Goal: Find specific fact: Find specific fact

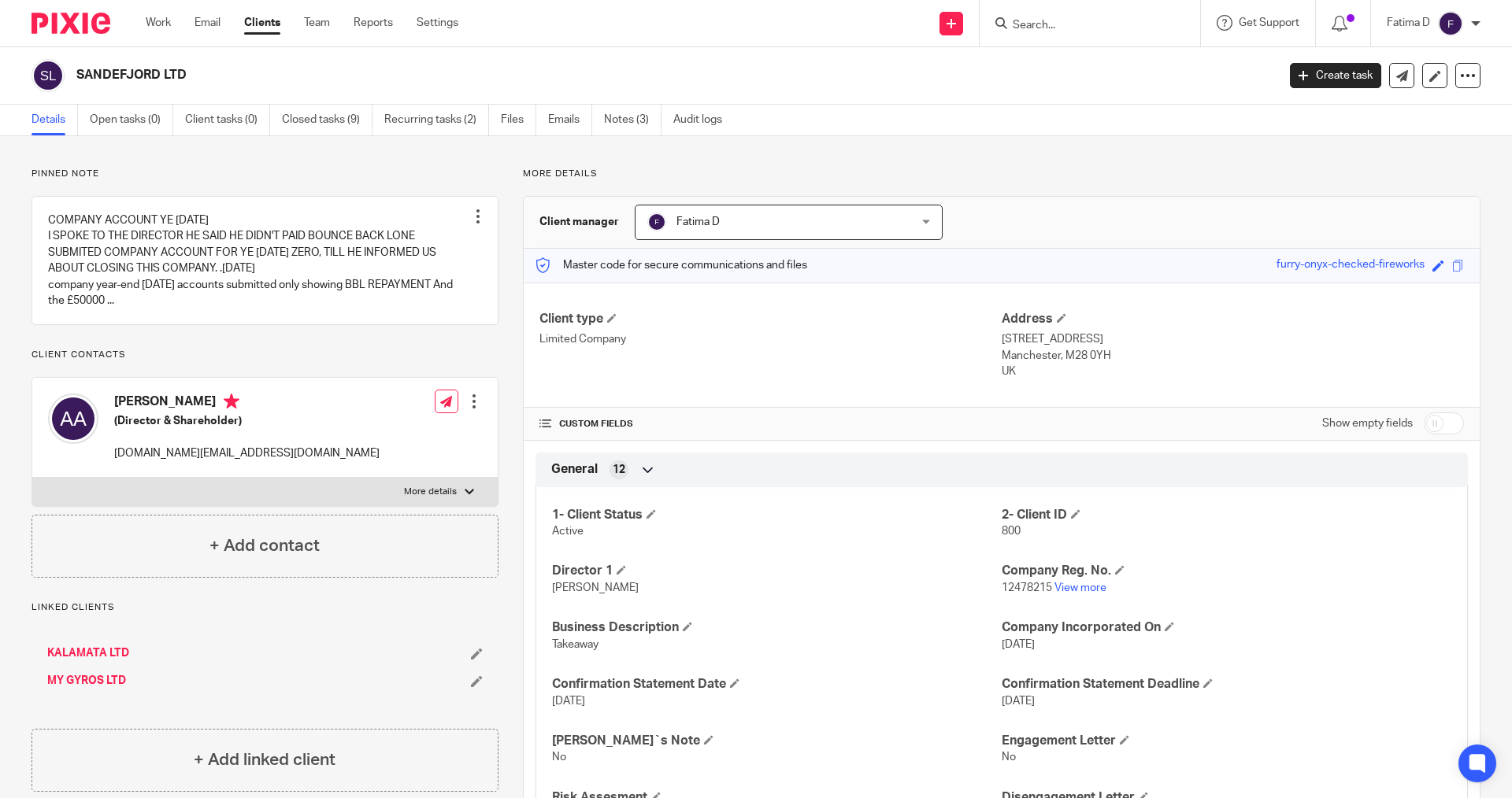
click at [1040, 25] on input "Search" at bounding box center [1082, 26] width 142 height 14
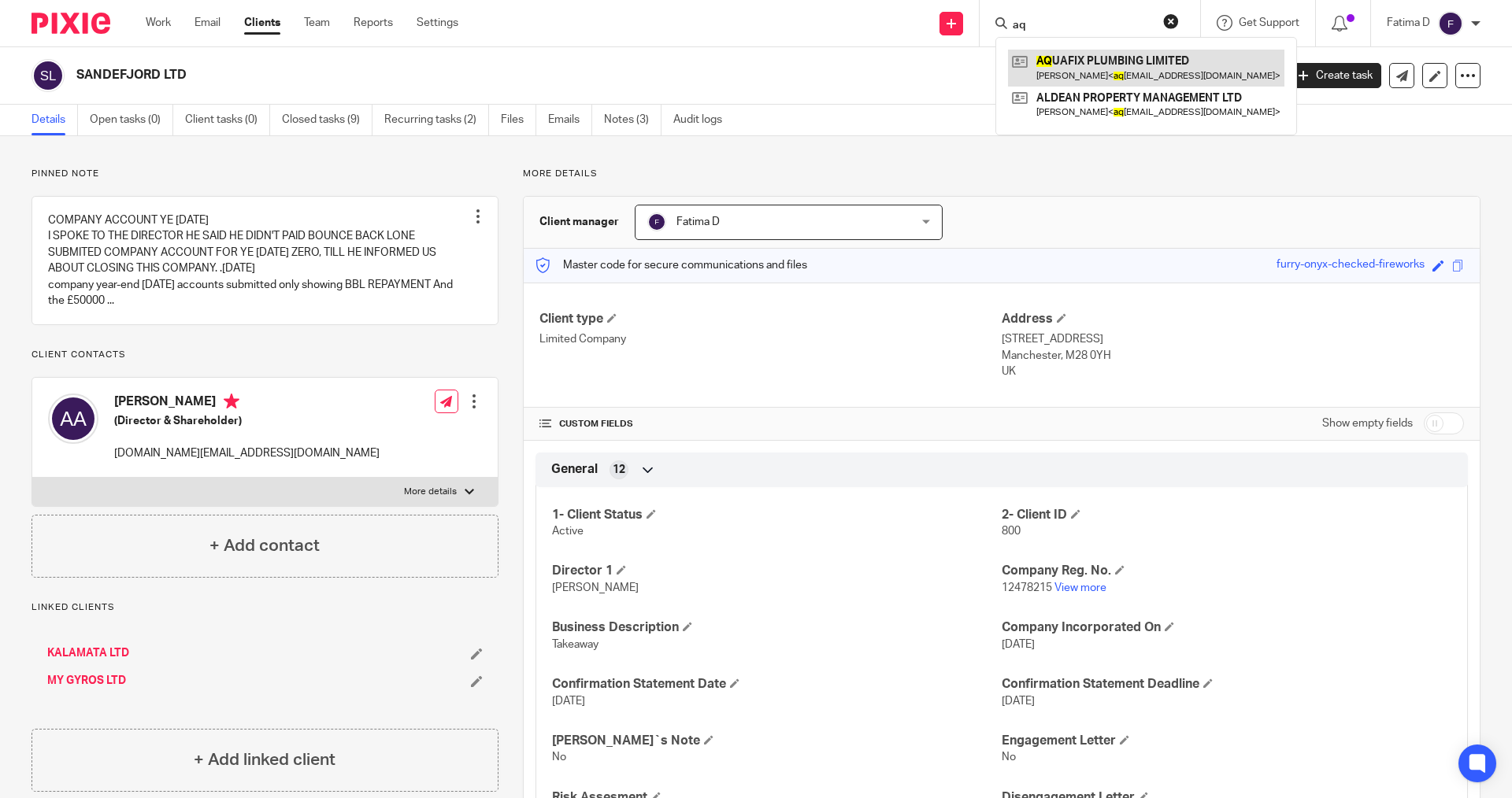
type input "aq"
click at [1051, 57] on link at bounding box center [1147, 67] width 277 height 36
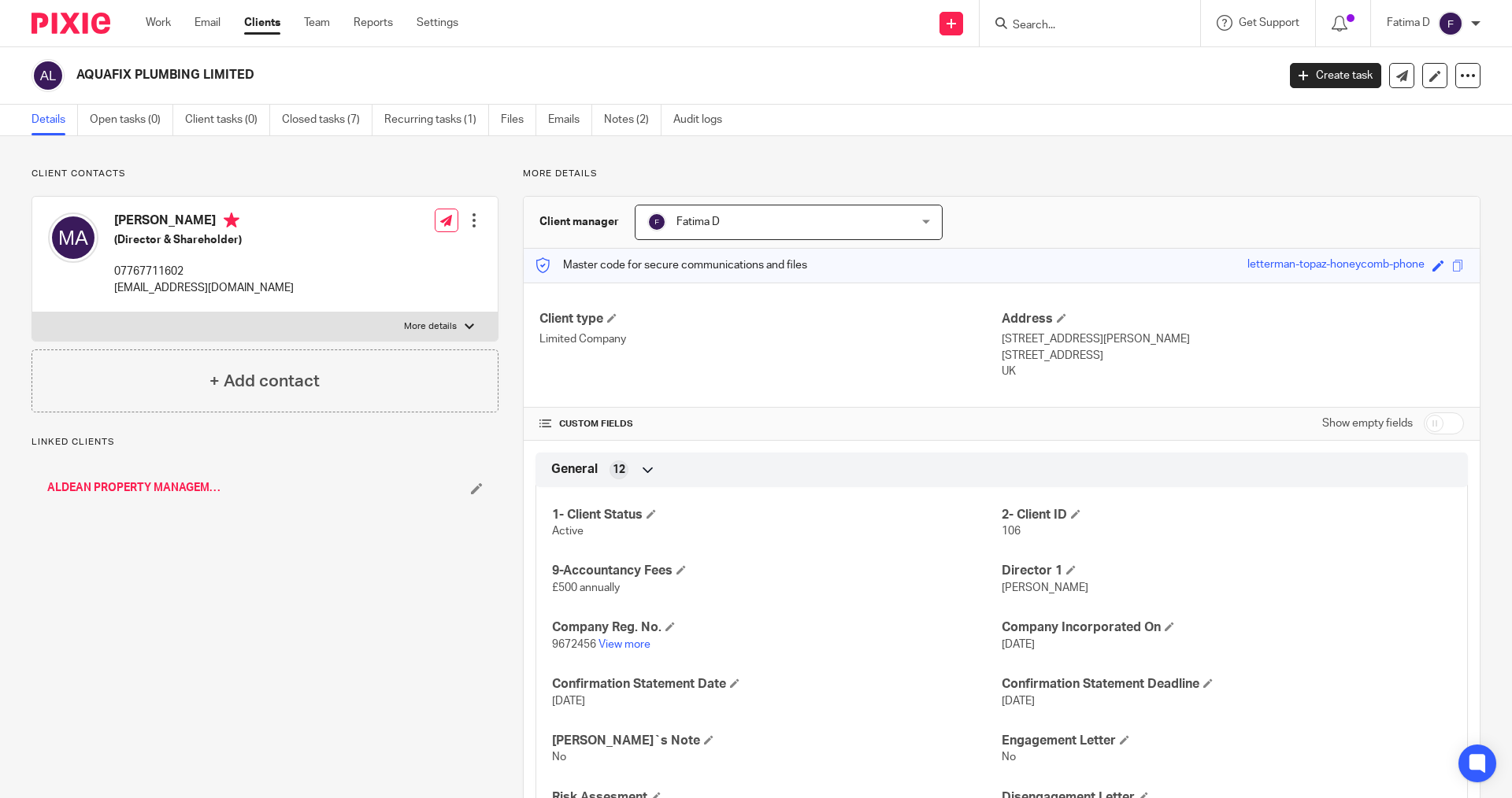
click at [465, 322] on div at bounding box center [469, 326] width 9 height 9
click at [32, 313] on input "More details" at bounding box center [31, 312] width 1 height 1
checkbox input "true"
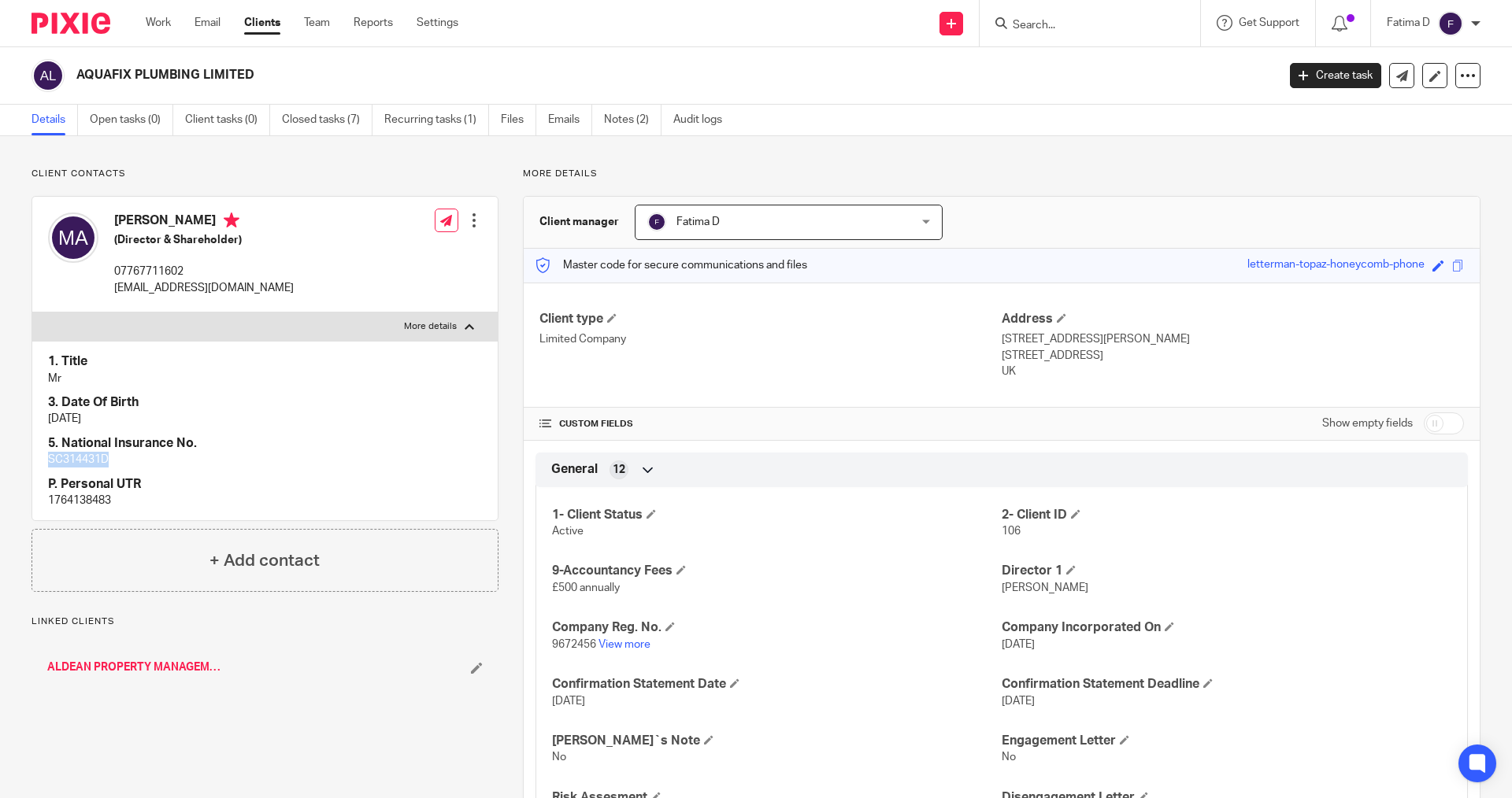
drag, startPoint x: 112, startPoint y: 463, endPoint x: 45, endPoint y: 455, distance: 67.5
click at [43, 456] on div "1. Title Mr 3. Date Of Birth [DATE] 5. National Insurance No. SC314431D P. Pers…" at bounding box center [264, 430] width 465 height 179
copy p "SC314431D"
click at [1017, 28] on input "Search" at bounding box center [1082, 26] width 142 height 14
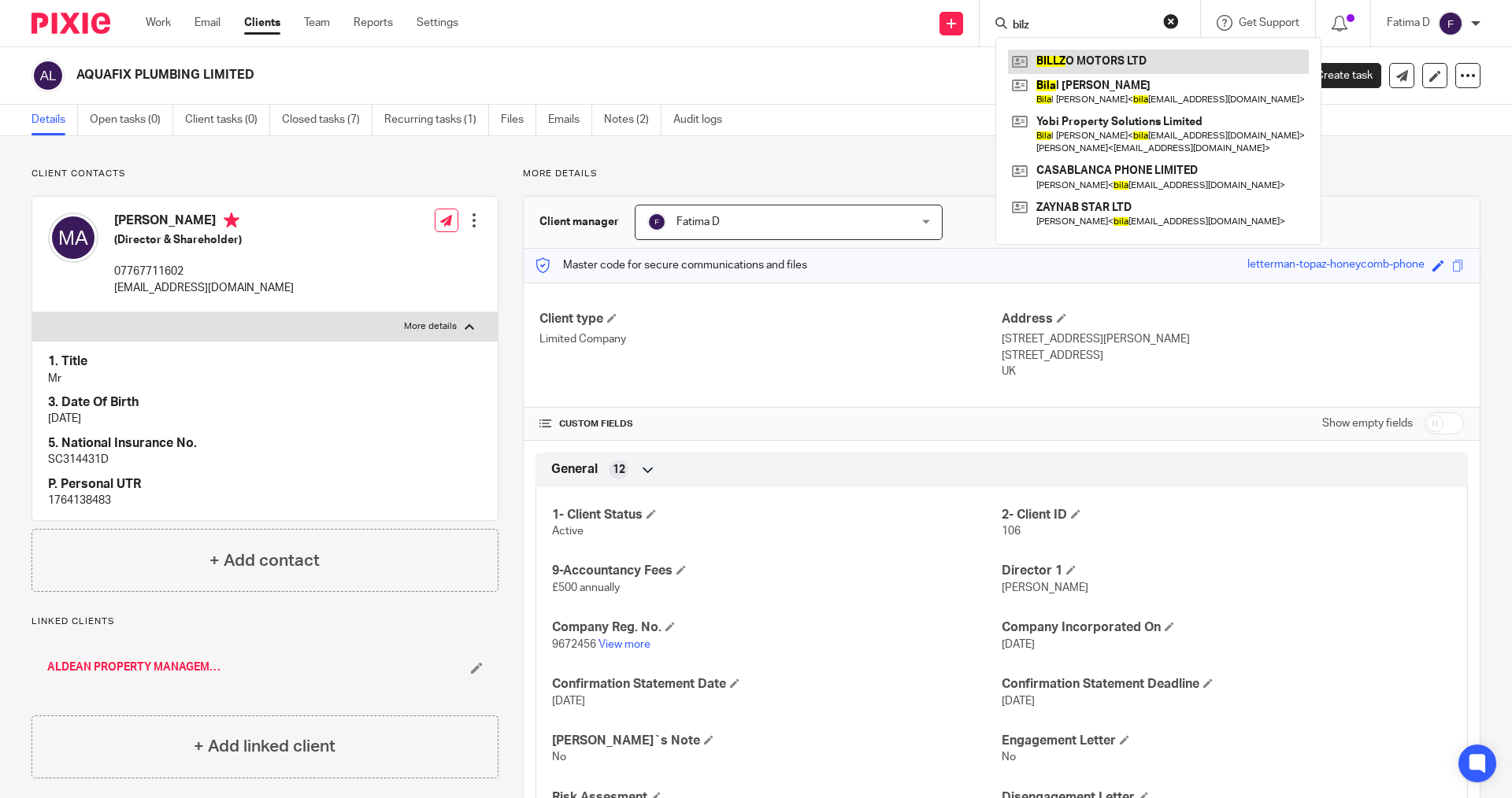
type input "bilz"
click at [1046, 55] on link at bounding box center [1159, 61] width 301 height 24
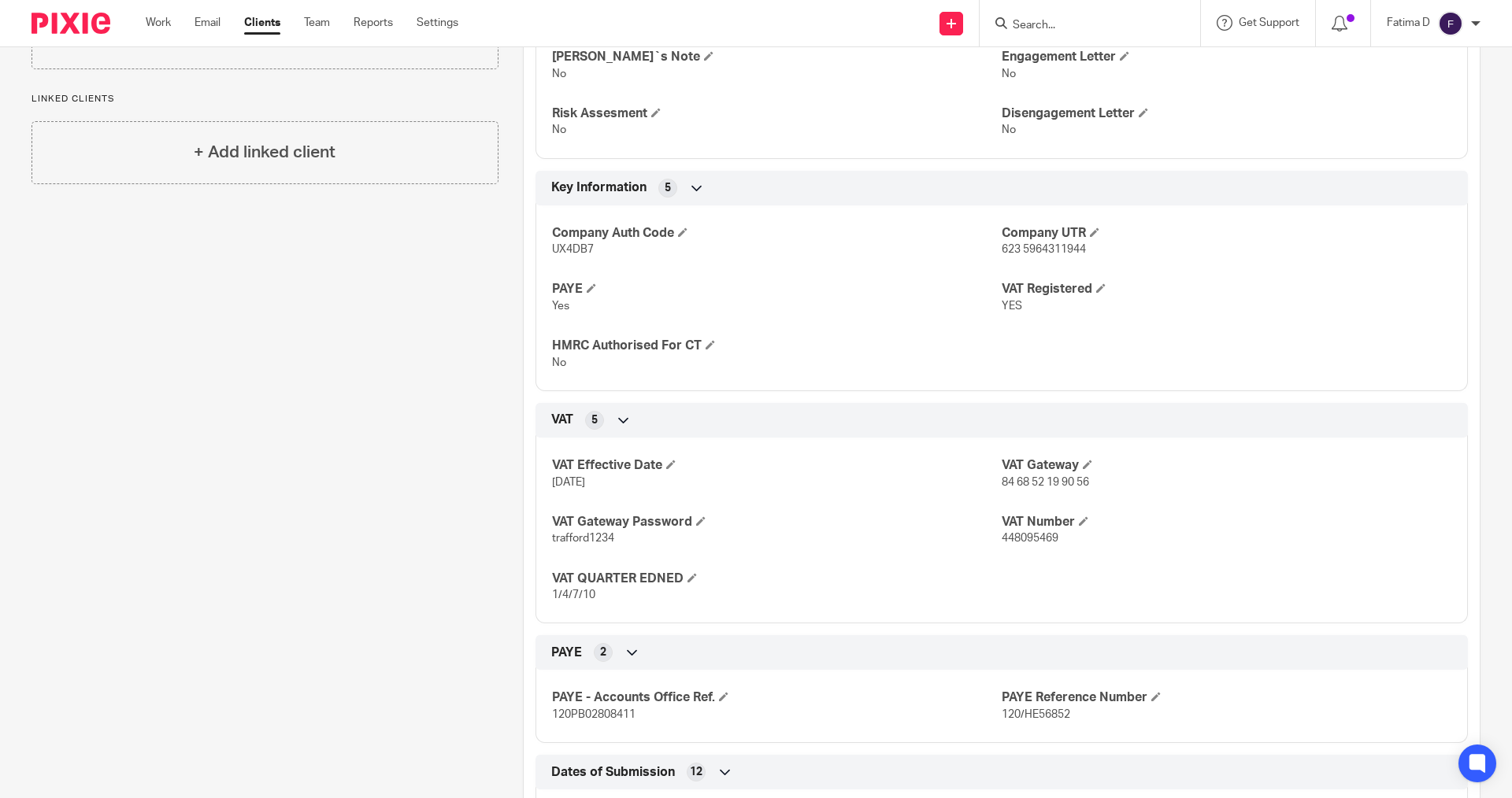
scroll to position [944, 0]
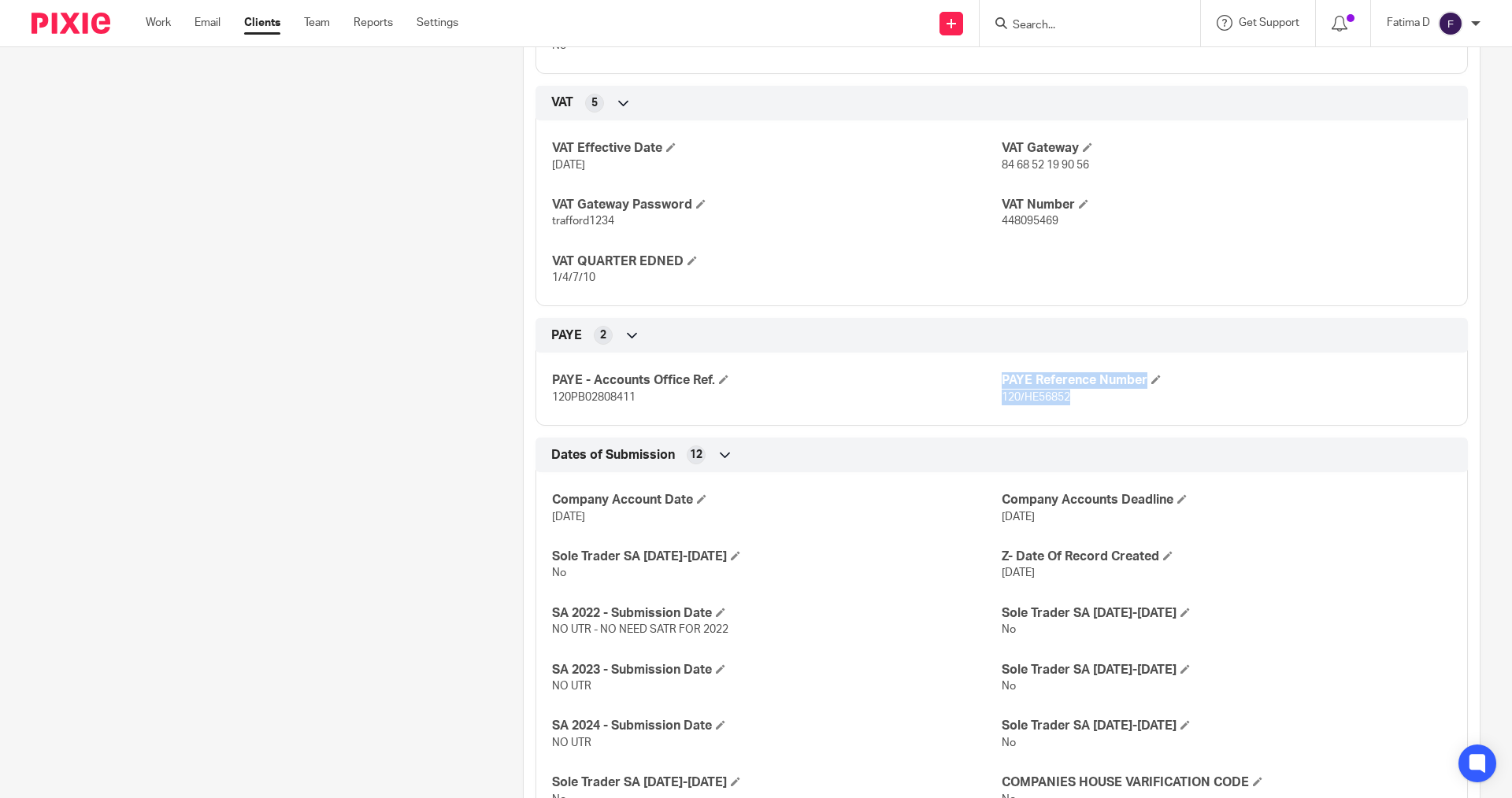
drag, startPoint x: 1074, startPoint y: 392, endPoint x: 999, endPoint y: 410, distance: 77.1
click at [993, 411] on div "PAYE - Accounts Office Ref. 120PB02808411 PAYE Reference Number 120/HE56852" at bounding box center [1002, 383] width 933 height 85
click at [1016, 406] on div "PAYE - Accounts Office Ref. 120PB02808411 PAYE Reference Number 120/HE56852" at bounding box center [1002, 383] width 933 height 85
drag, startPoint x: 1034, startPoint y: 396, endPoint x: 993, endPoint y: 400, distance: 41.2
click at [1002, 400] on p "120/HE56852" at bounding box center [1226, 397] width 449 height 16
